Goal: Transaction & Acquisition: Book appointment/travel/reservation

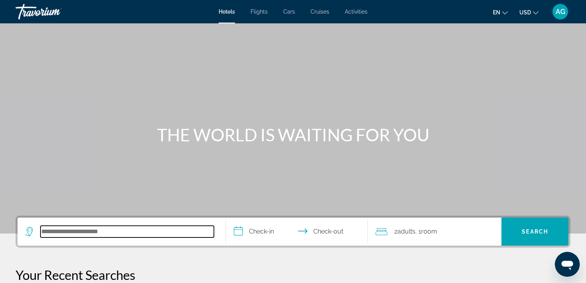
click at [67, 235] on input "Search hotel destination" at bounding box center [127, 232] width 173 height 12
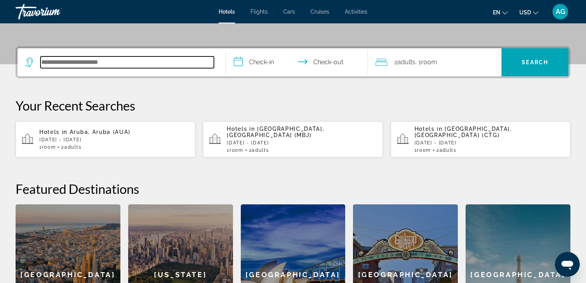
scroll to position [190, 0]
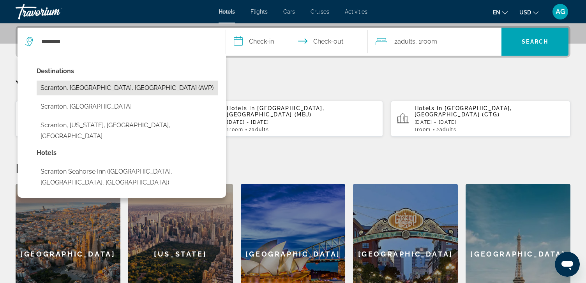
click at [98, 90] on button "Scranton, [GEOGRAPHIC_DATA], [GEOGRAPHIC_DATA] (AVP)" at bounding box center [128, 88] width 182 height 15
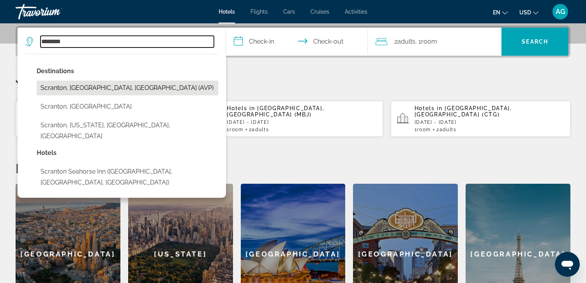
type input "**********"
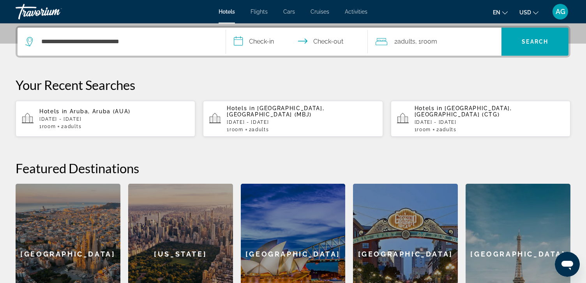
click at [263, 40] on input "**********" at bounding box center [298, 43] width 145 height 30
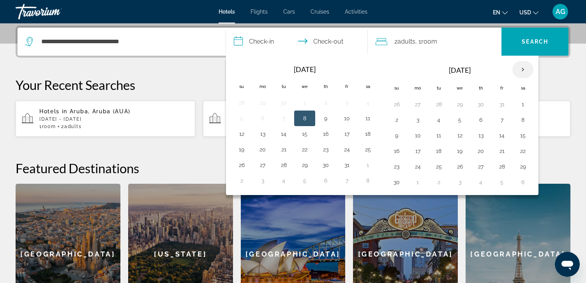
click at [522, 67] on th "Next month" at bounding box center [522, 69] width 21 height 17
click at [502, 147] on button "20" at bounding box center [502, 151] width 12 height 11
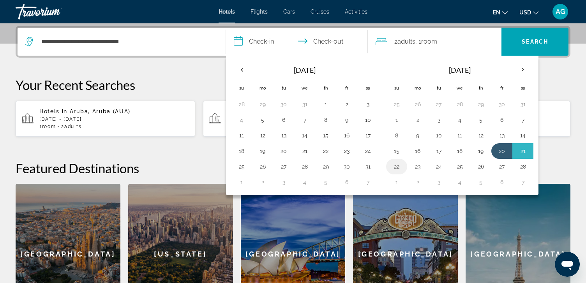
click at [398, 165] on button "22" at bounding box center [396, 166] width 12 height 11
type input "**********"
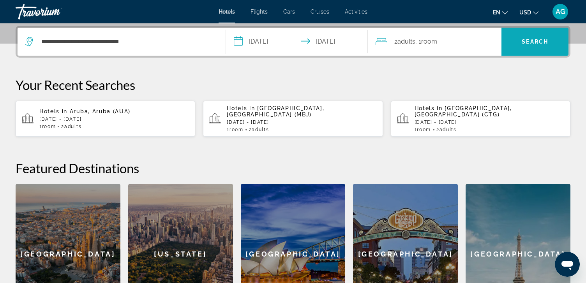
click at [523, 41] on span "Search" at bounding box center [535, 42] width 26 height 6
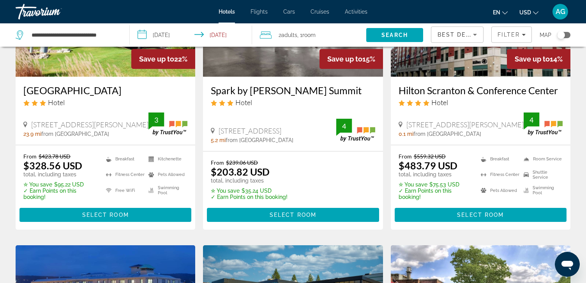
scroll to position [95, 0]
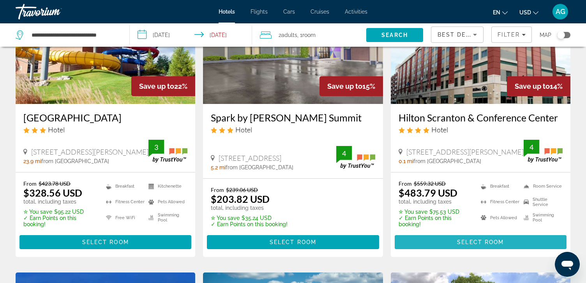
click at [469, 241] on span "Select Room" at bounding box center [480, 242] width 47 height 6
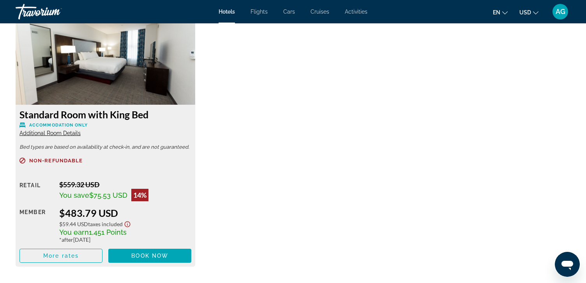
scroll to position [1089, 0]
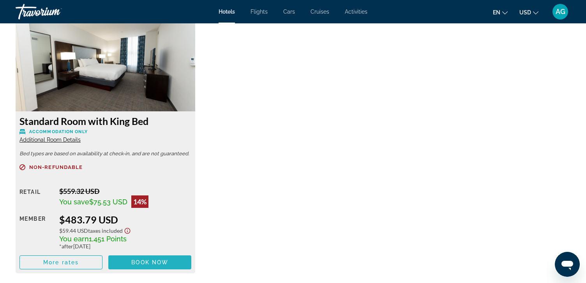
click at [156, 262] on span "Book now" at bounding box center [149, 263] width 37 height 6
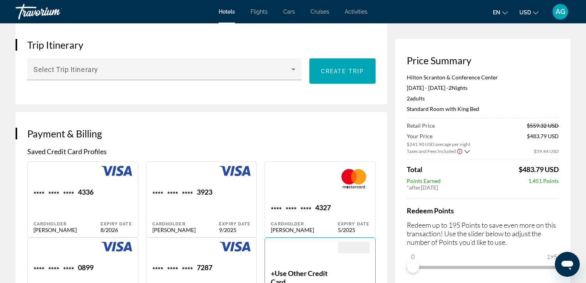
scroll to position [50, 0]
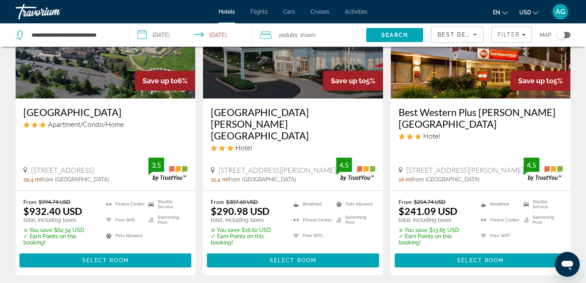
scroll to position [998, 0]
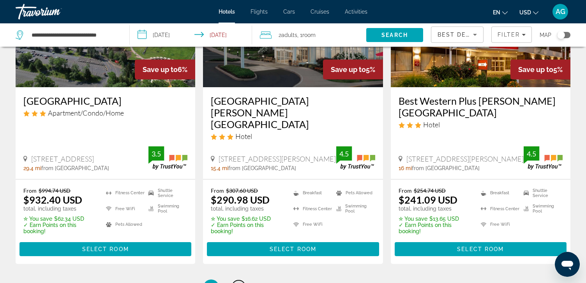
click at [240, 283] on span "2" at bounding box center [239, 287] width 4 height 9
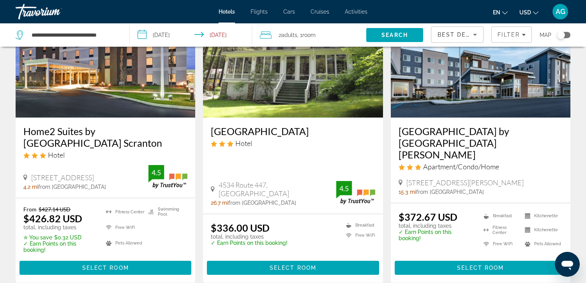
scroll to position [683, 0]
